Goal: Task Accomplishment & Management: Manage account settings

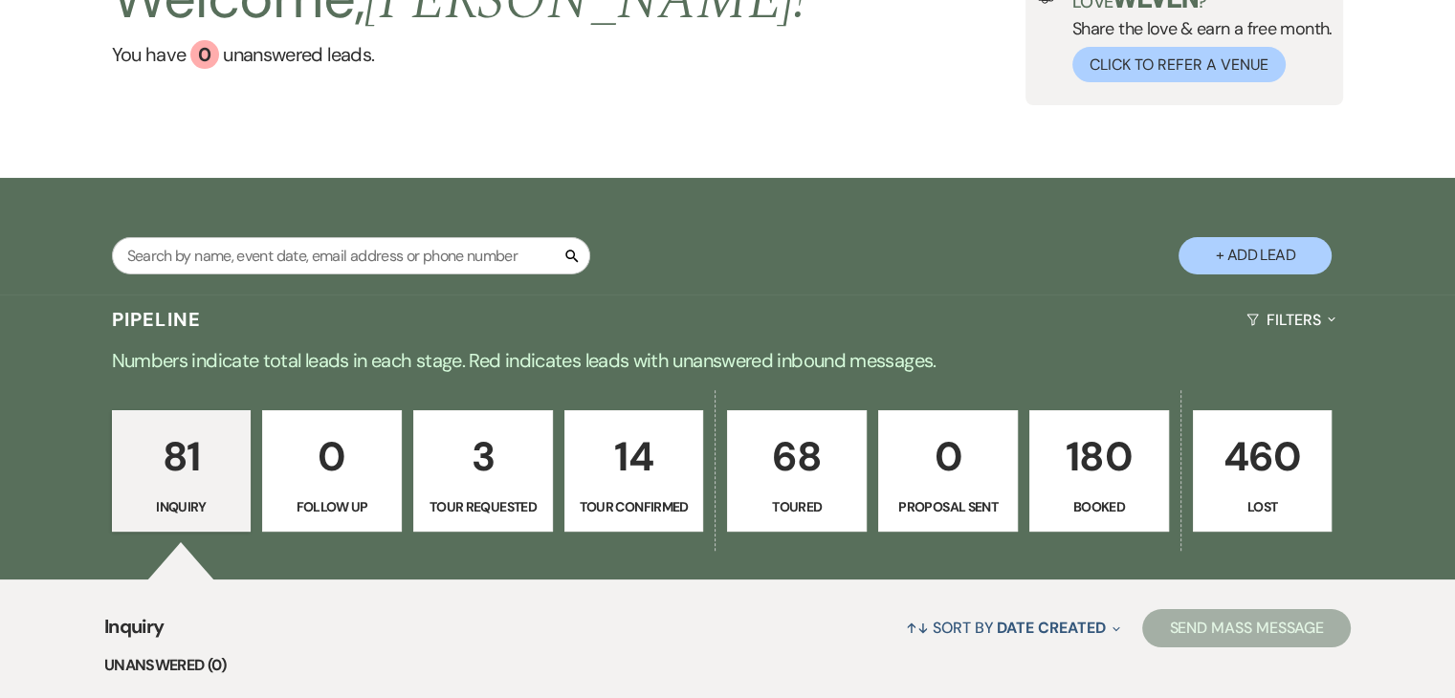
scroll to position [164, 0]
click at [475, 243] on input "text" at bounding box center [351, 256] width 478 height 37
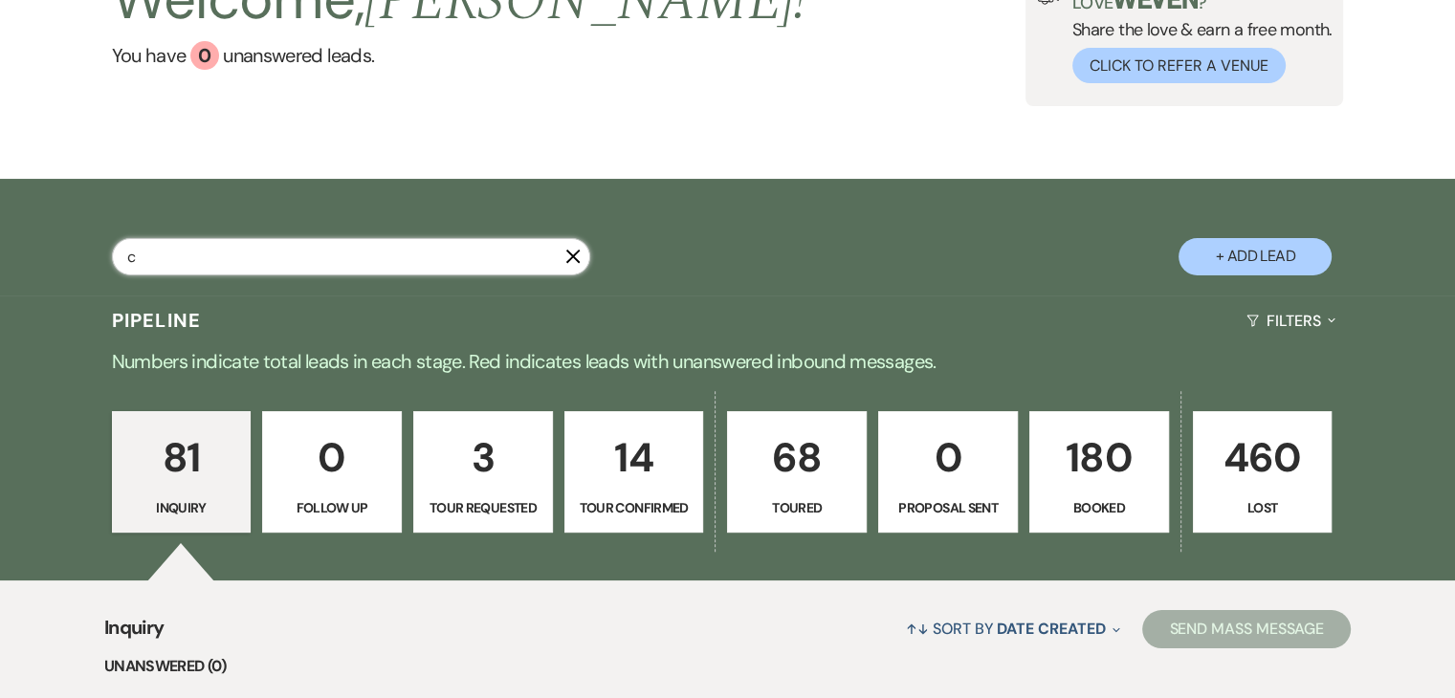
scroll to position [36, 0]
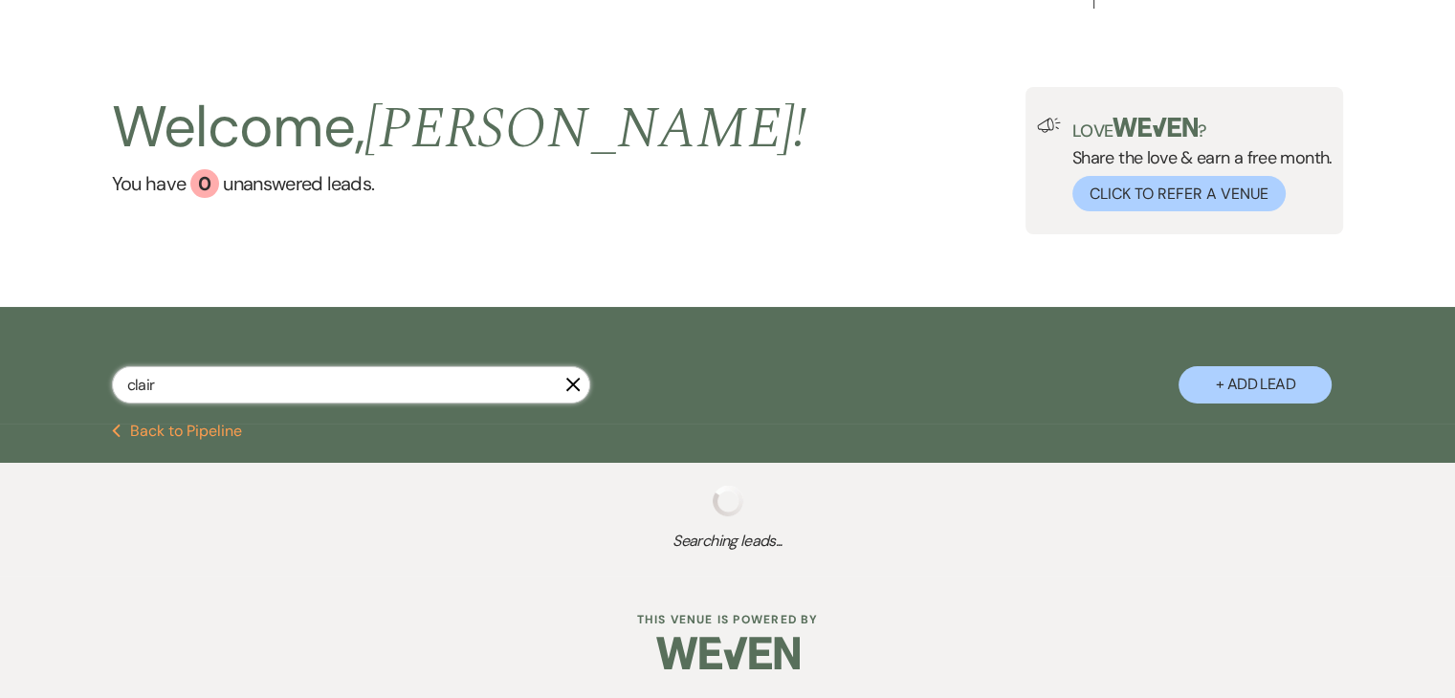
type input "claire"
select select "8"
select select "4"
select select "8"
select select "4"
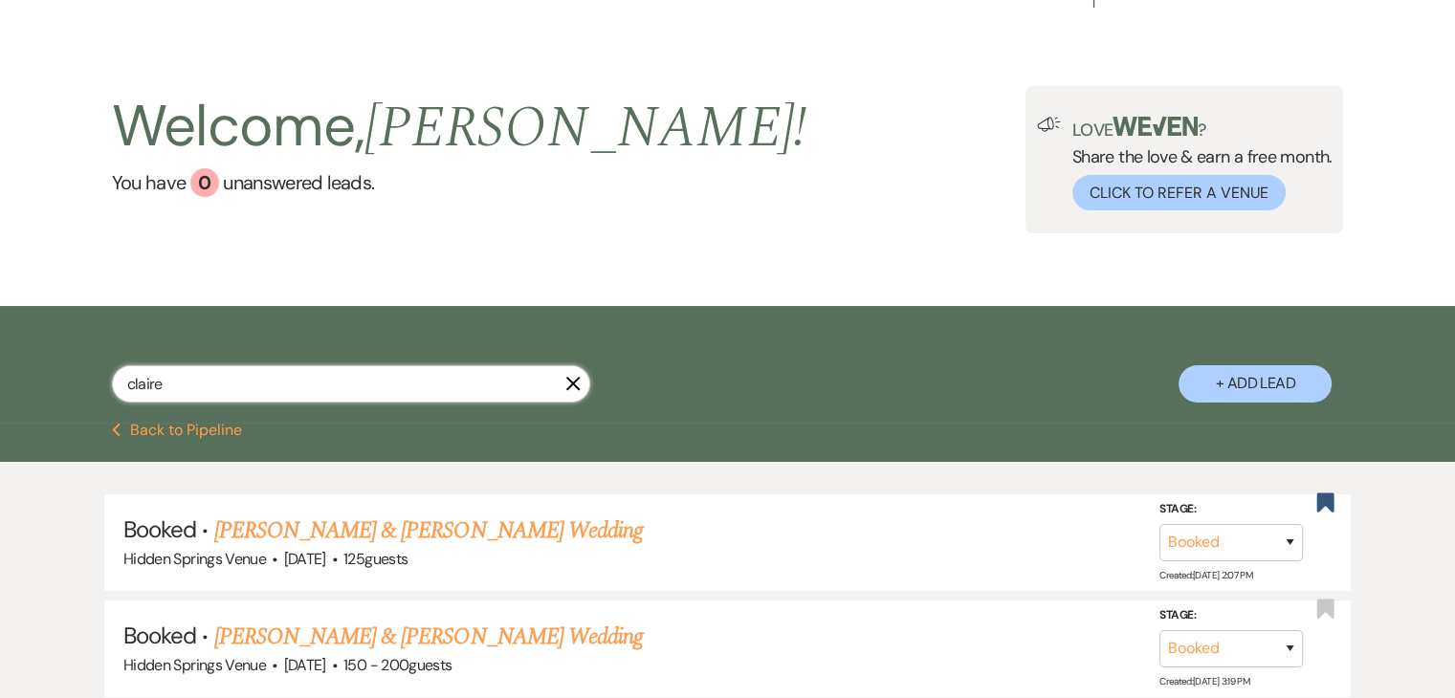
scroll to position [164, 0]
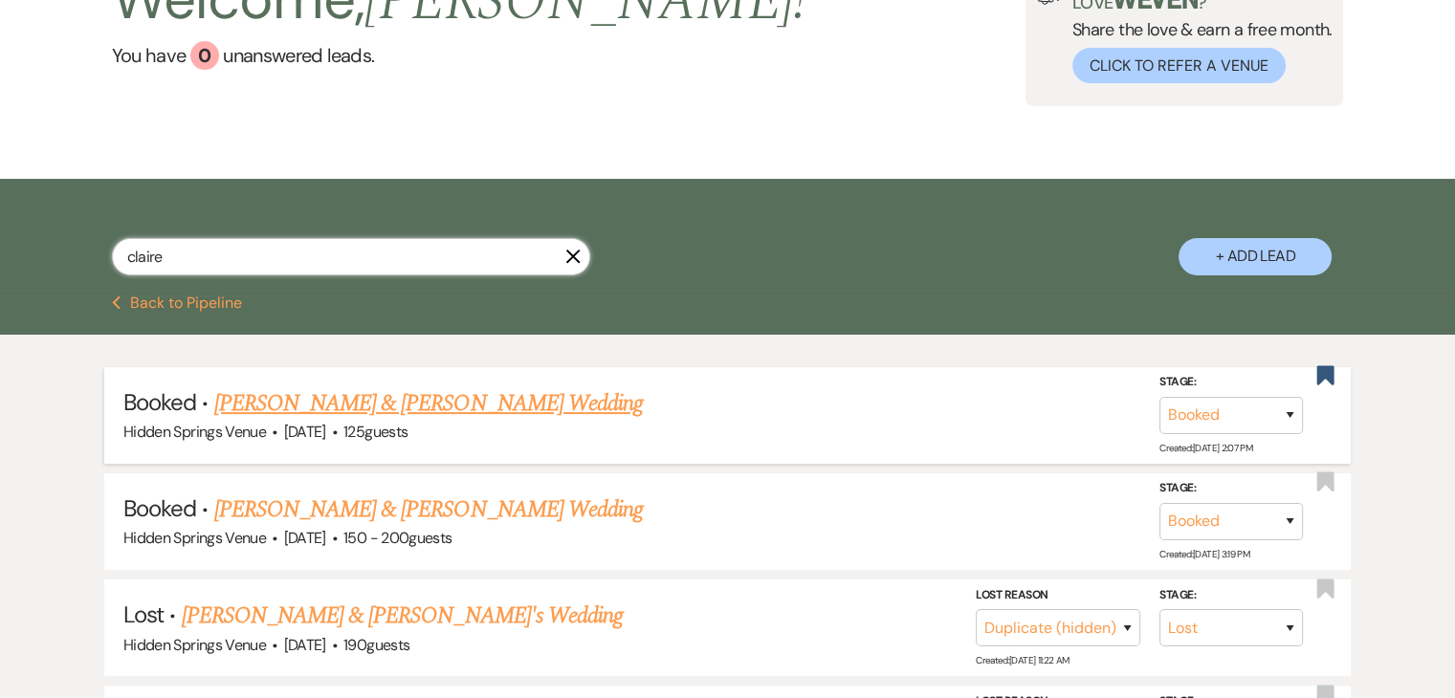
type input "claire"
click at [481, 402] on link "[PERSON_NAME] & [PERSON_NAME] Wedding" at bounding box center [428, 403] width 429 height 34
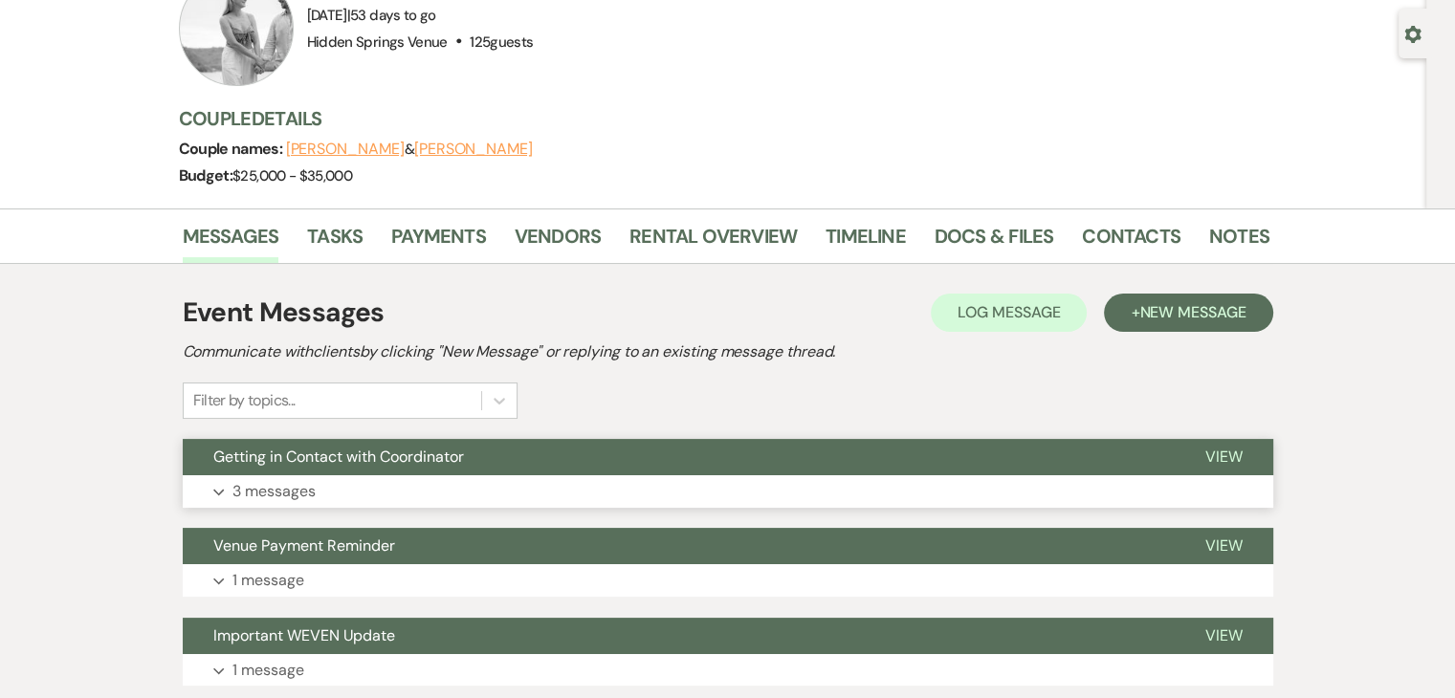
click at [531, 463] on button "Getting in Contact with Coordinator" at bounding box center [679, 457] width 992 height 36
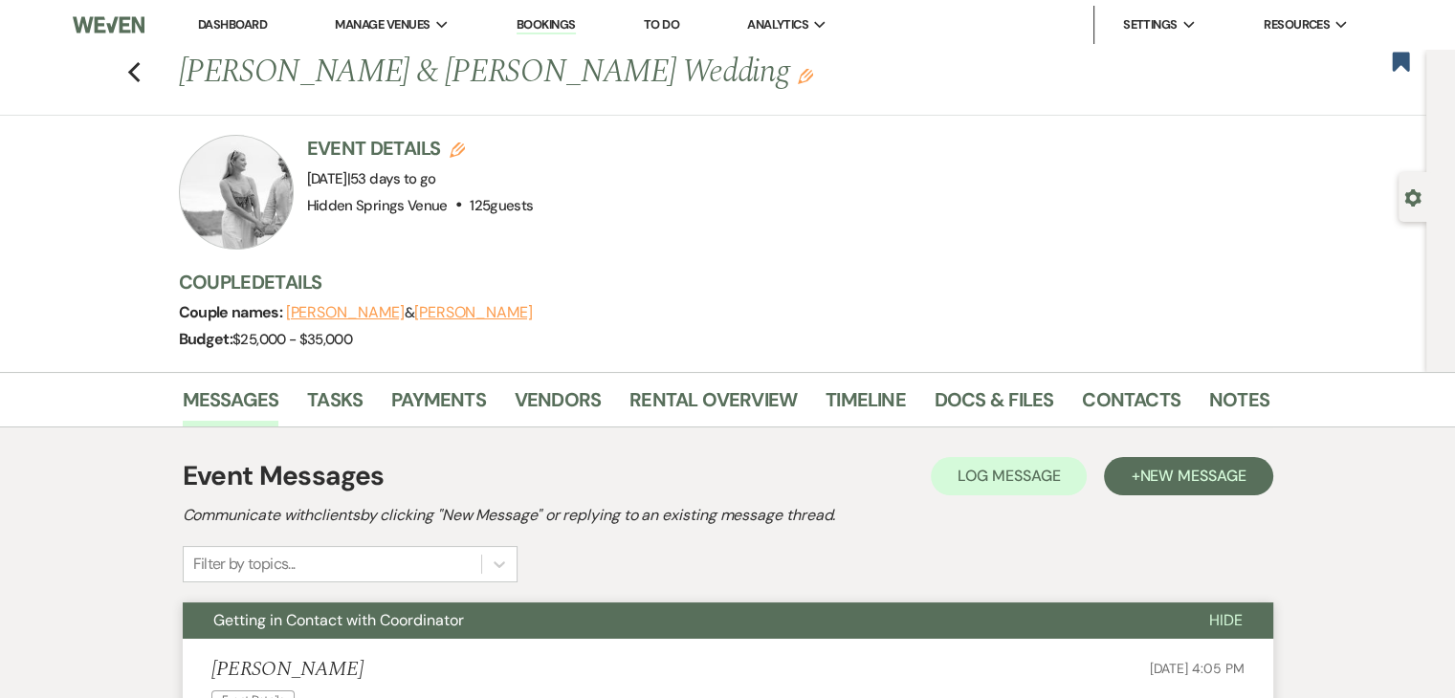
click at [222, 28] on link "Dashboard" at bounding box center [232, 24] width 69 height 16
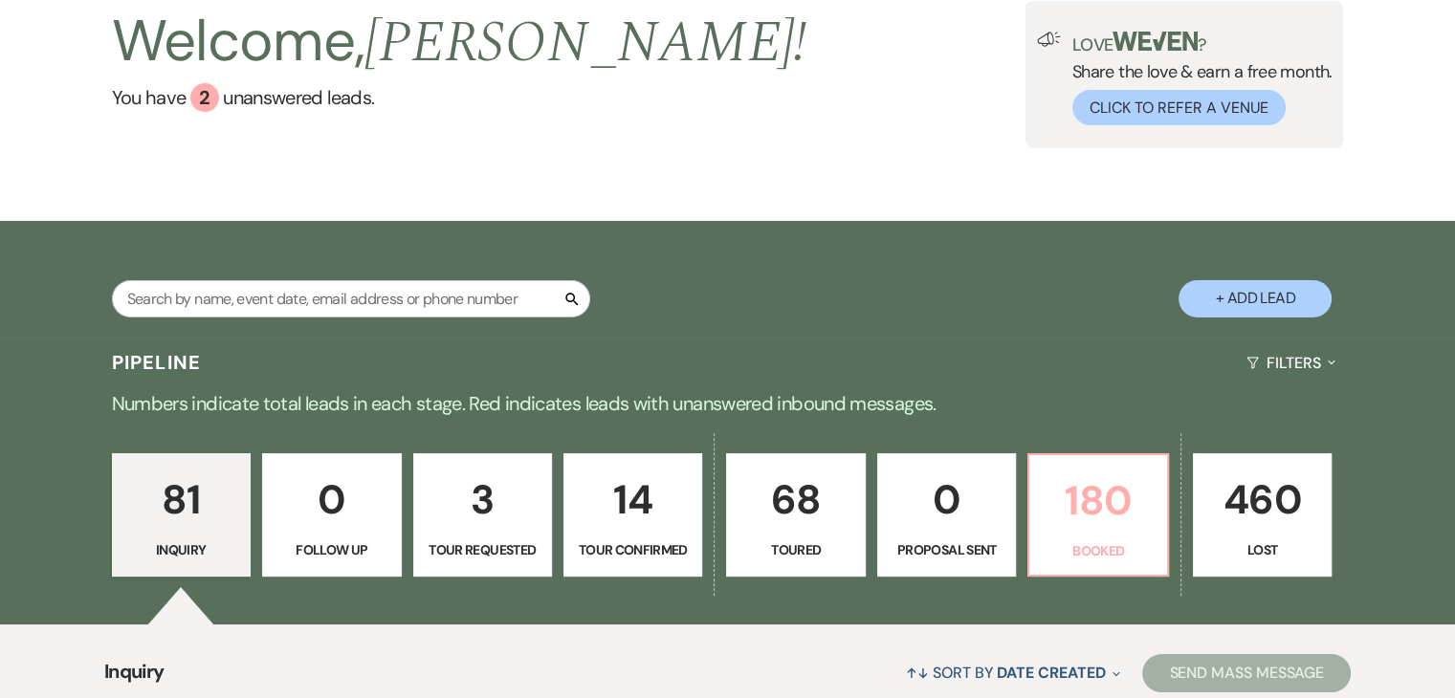
scroll to position [122, 0]
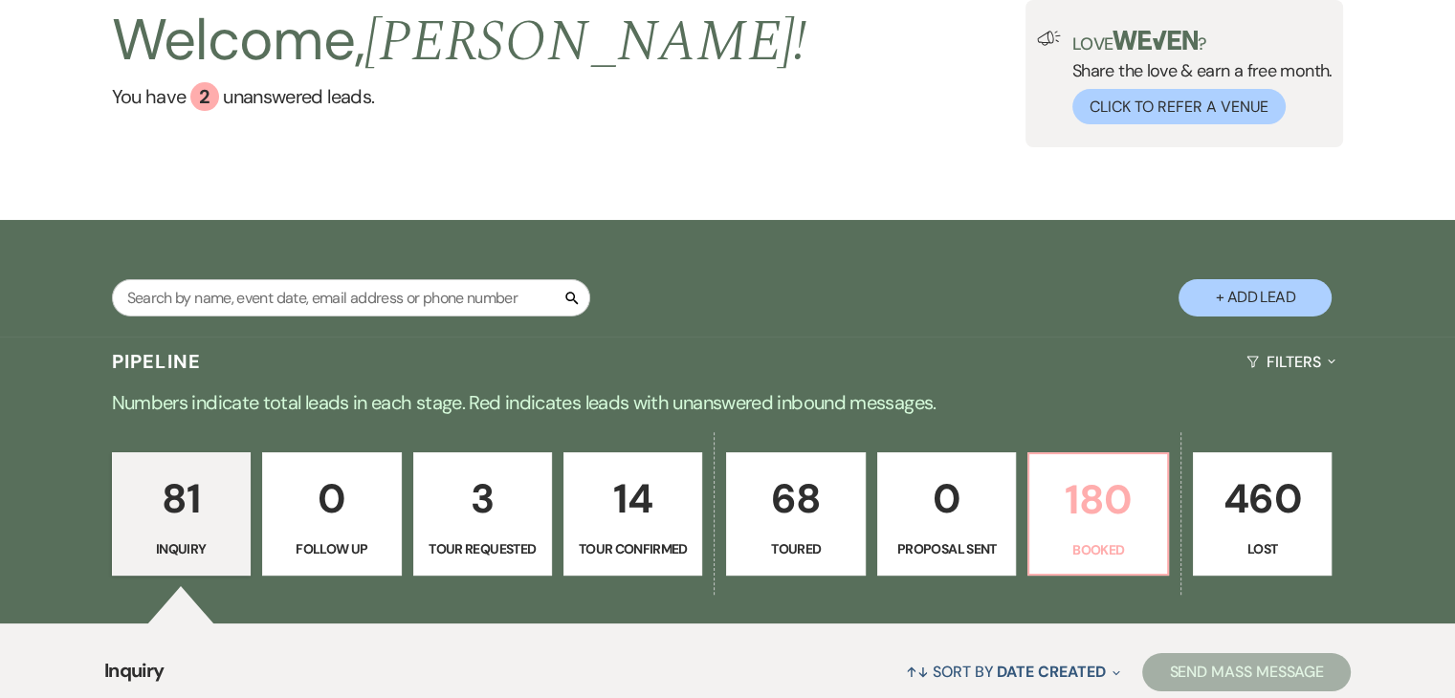
click at [1071, 466] on link "180 Booked" at bounding box center [1097, 515] width 141 height 124
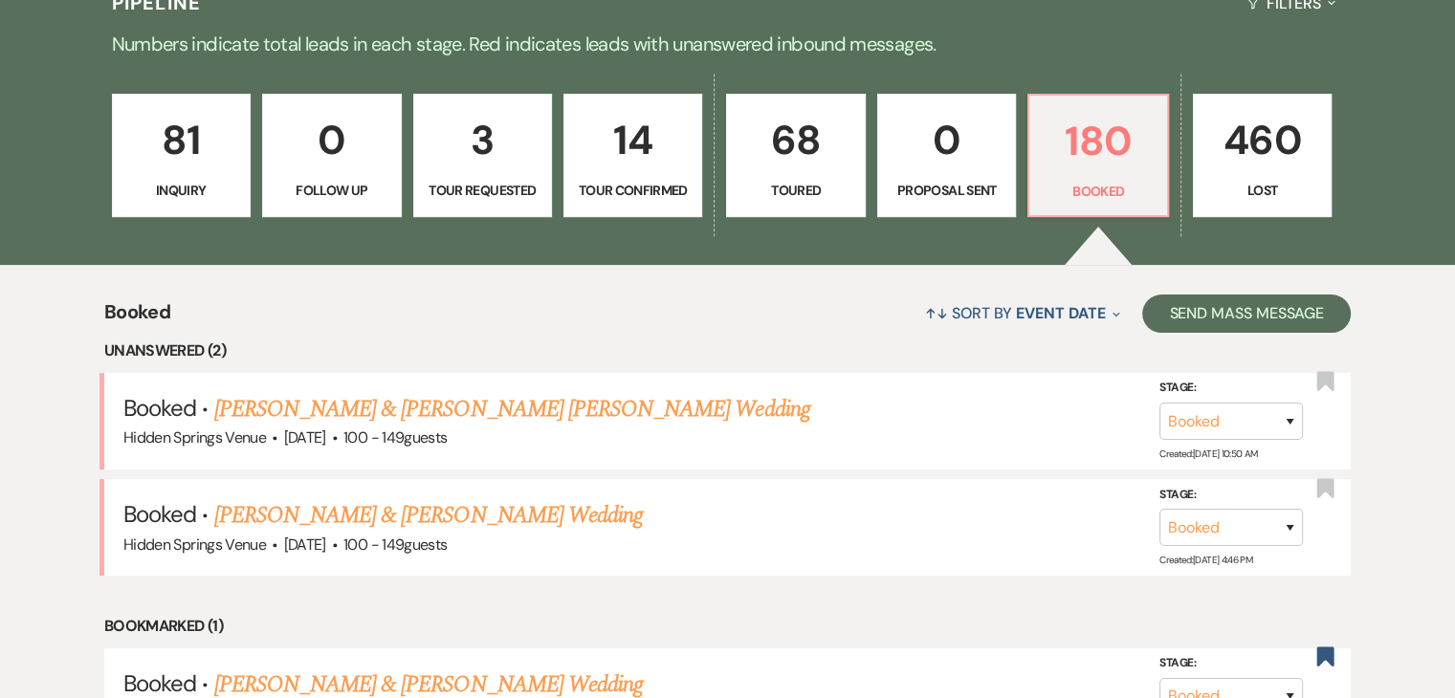
scroll to position [482, 0]
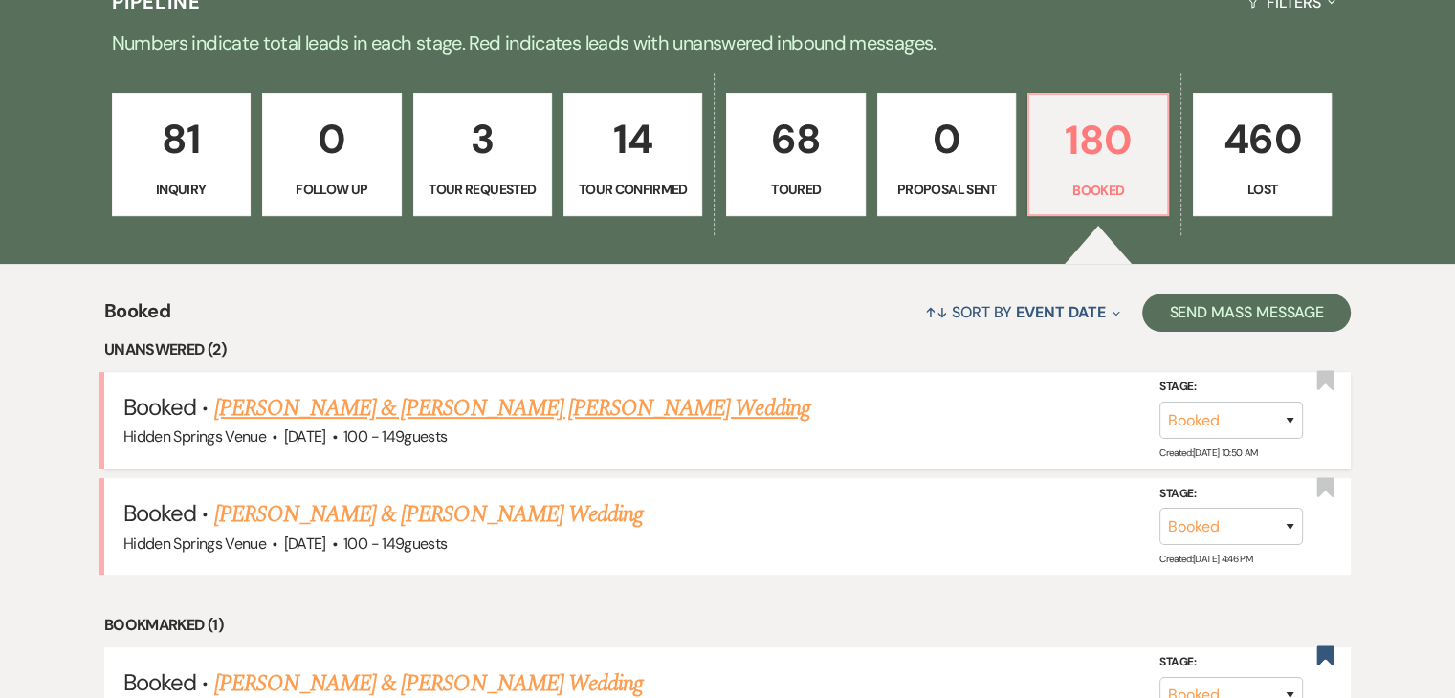
click at [558, 407] on link "[PERSON_NAME] & [PERSON_NAME] [PERSON_NAME] Wedding" at bounding box center [512, 408] width 596 height 34
